Goal: Task Accomplishment & Management: Complete application form

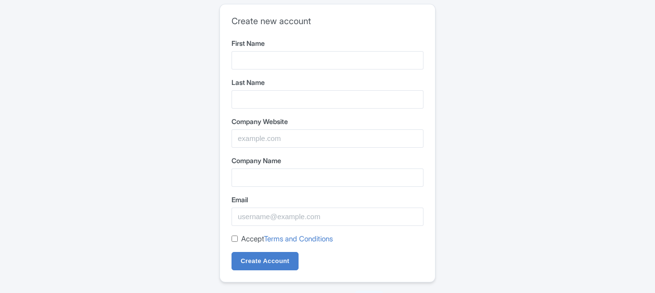
click at [289, 55] on input "First Name" at bounding box center [328, 60] width 192 height 18
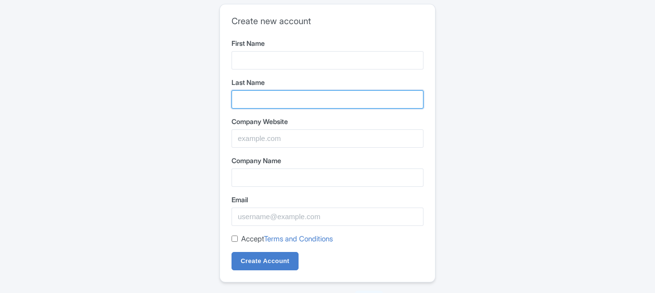
click at [269, 105] on input "Last Name" at bounding box center [328, 99] width 192 height 18
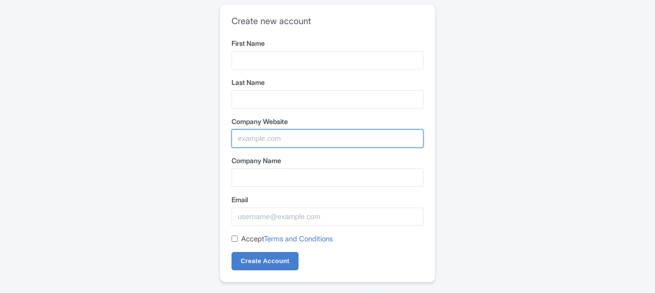
click at [269, 131] on input "Company Website" at bounding box center [328, 138] width 192 height 18
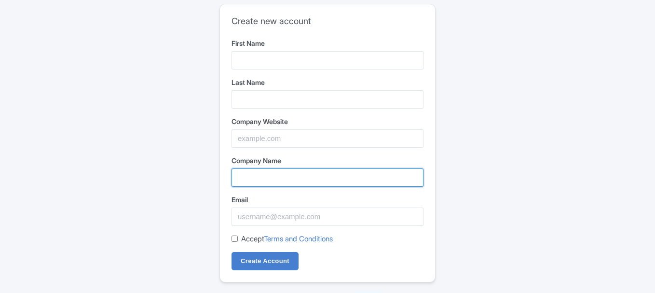
drag, startPoint x: 262, startPoint y: 176, endPoint x: 267, endPoint y: 195, distance: 20.5
click at [264, 193] on form "First Name Last Name Company Website Company Name Email Accept Terms and Condit…" at bounding box center [328, 154] width 192 height 233
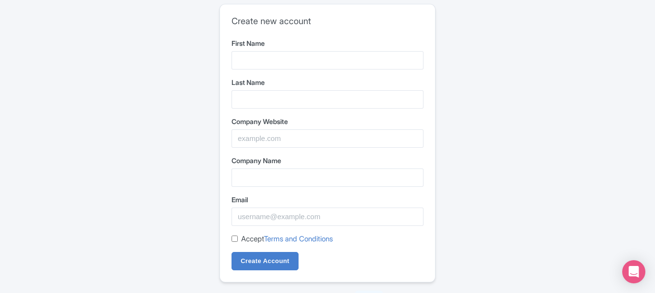
drag, startPoint x: 260, startPoint y: 205, endPoint x: 265, endPoint y: 226, distance: 21.8
click at [260, 207] on div "Email" at bounding box center [328, 210] width 192 height 31
drag, startPoint x: 265, startPoint y: 226, endPoint x: 256, endPoint y: 227, distance: 8.3
click at [264, 226] on form "First Name Last Name Company Website Company Name Email Accept Terms and Condit…" at bounding box center [328, 154] width 192 height 233
drag, startPoint x: 229, startPoint y: 237, endPoint x: 243, endPoint y: 238, distance: 14.1
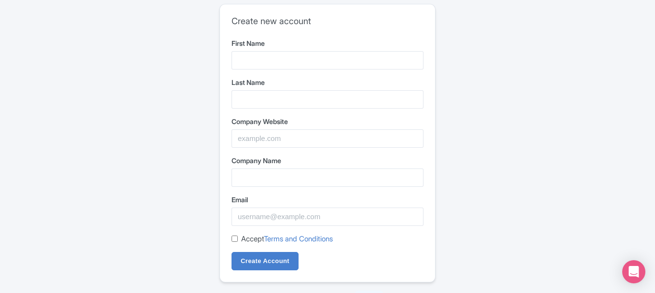
click at [231, 238] on div "Create new account First Name Last Name Company Website Company Name Email Acce…" at bounding box center [327, 143] width 215 height 278
click at [244, 238] on label "Accept Terms and Conditions" at bounding box center [287, 239] width 92 height 11
click at [238, 238] on input "Accept Terms and Conditions" at bounding box center [235, 239] width 6 height 6
click at [237, 239] on input "Accept Terms and Conditions" at bounding box center [235, 239] width 6 height 6
click at [241, 237] on div "Accept Terms and Conditions" at bounding box center [328, 239] width 192 height 11
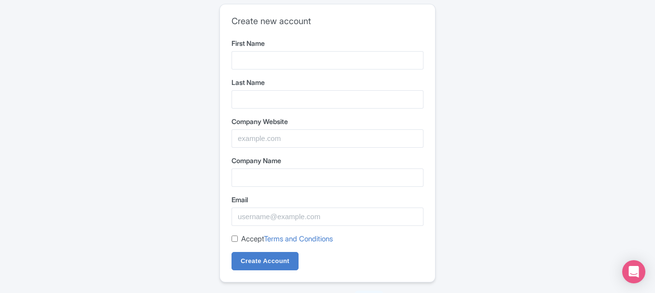
drag, startPoint x: 236, startPoint y: 240, endPoint x: 237, endPoint y: 235, distance: 6.0
click at [236, 240] on input "Accept Terms and Conditions" at bounding box center [235, 239] width 6 height 6
checkbox input "true"
